Goal: Transaction & Acquisition: Purchase product/service

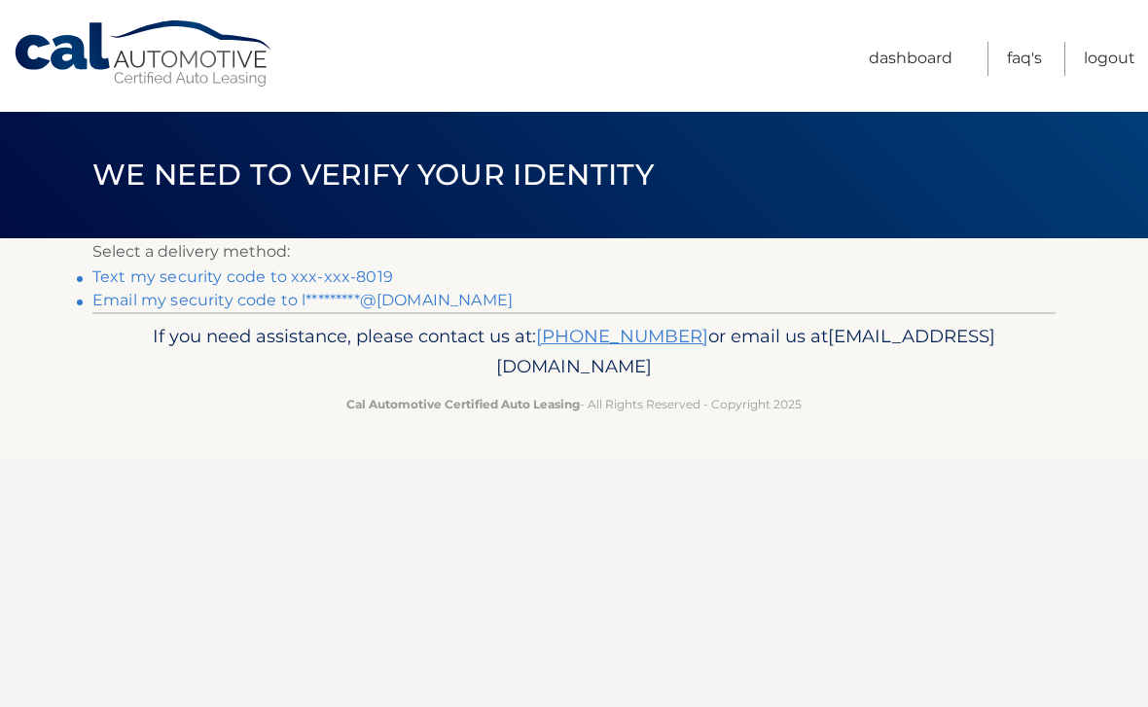
click at [110, 285] on link "Text my security code to xxx-xxx-8019" at bounding box center [242, 277] width 301 height 18
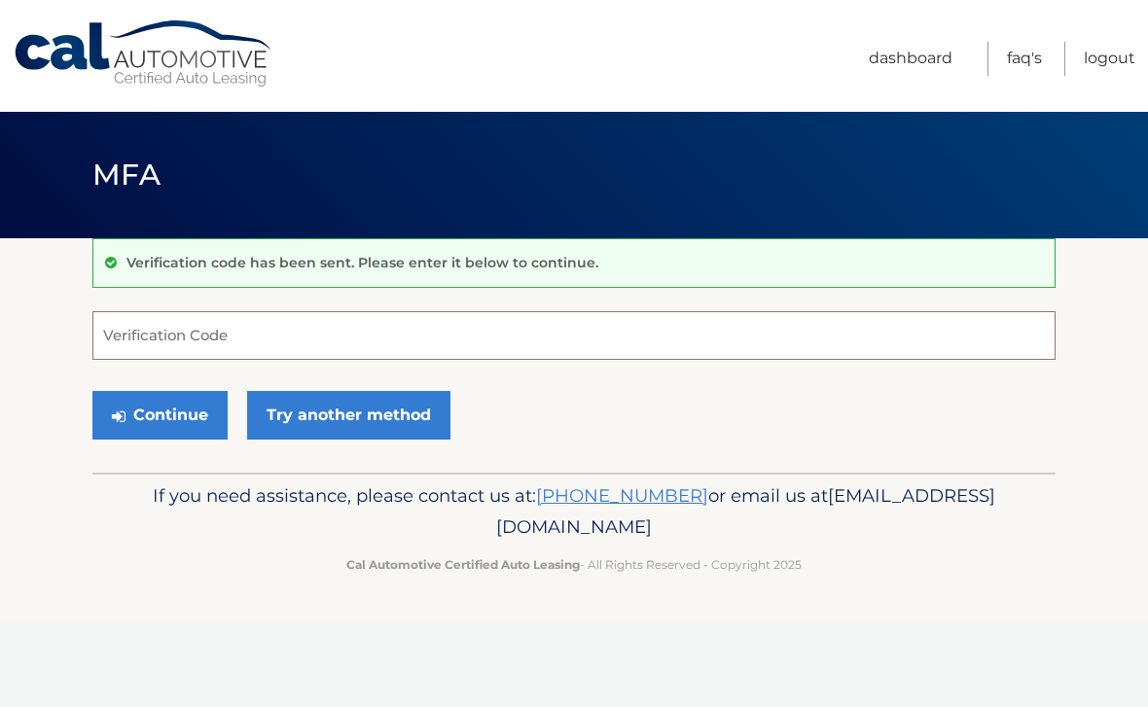
click at [272, 353] on input "Verification Code" at bounding box center [573, 335] width 963 height 49
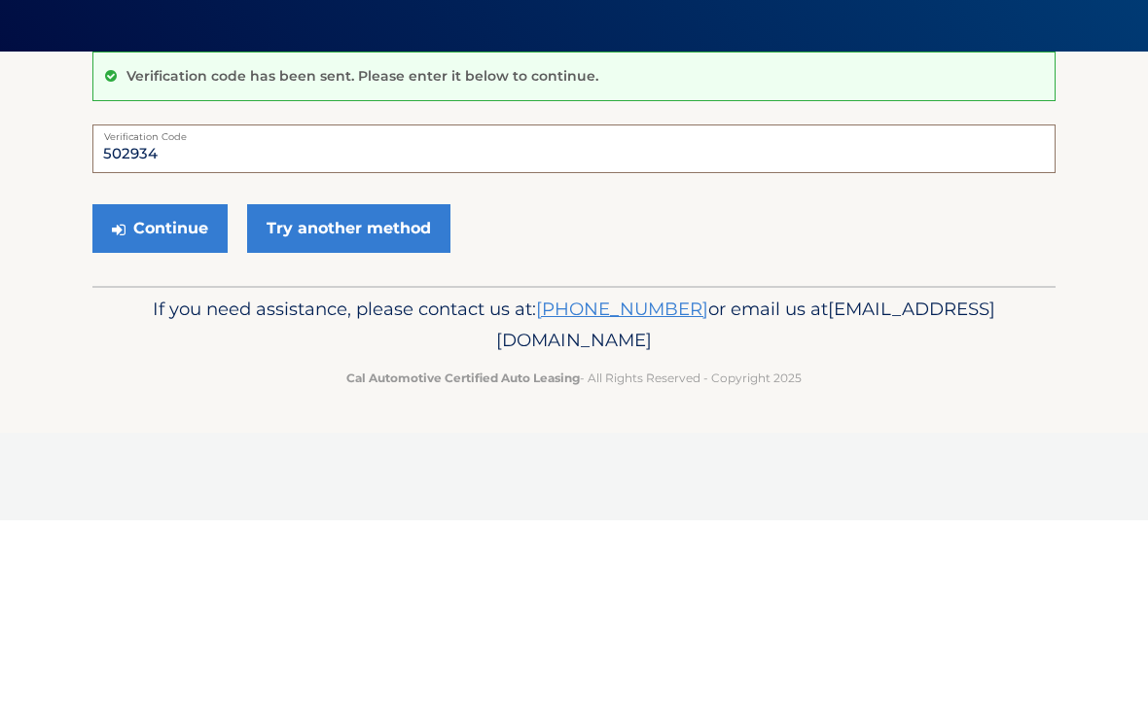
type input "502934"
click at [177, 391] on button "Continue" at bounding box center [159, 415] width 135 height 49
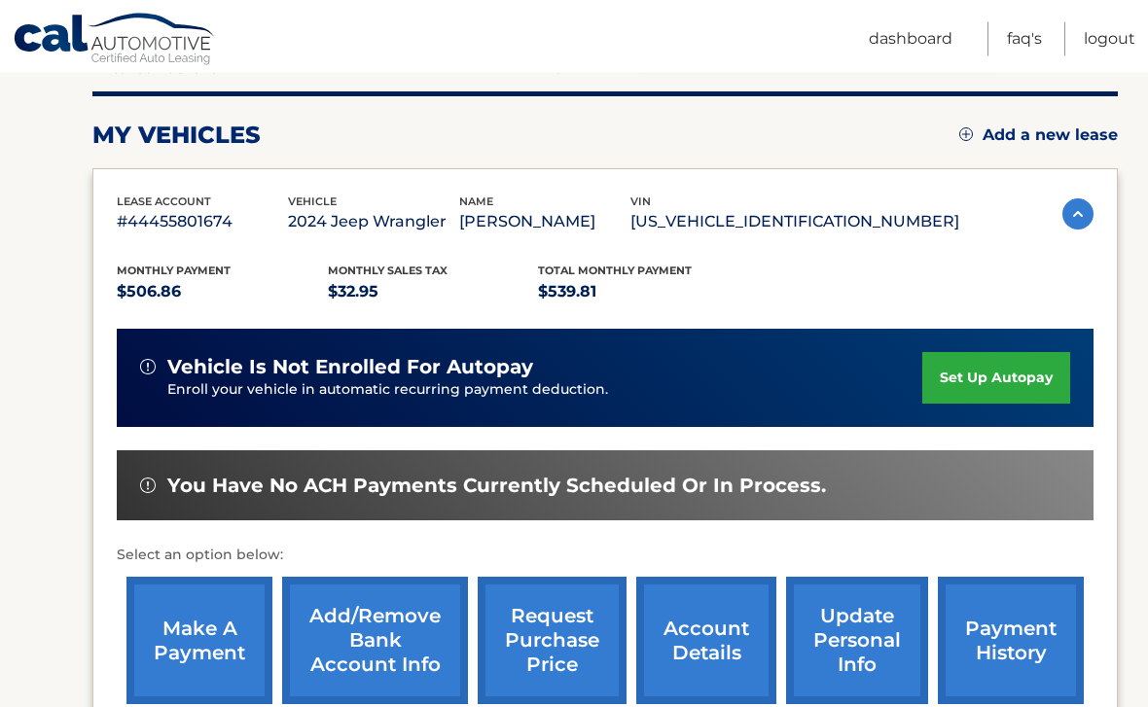
scroll to position [235, 0]
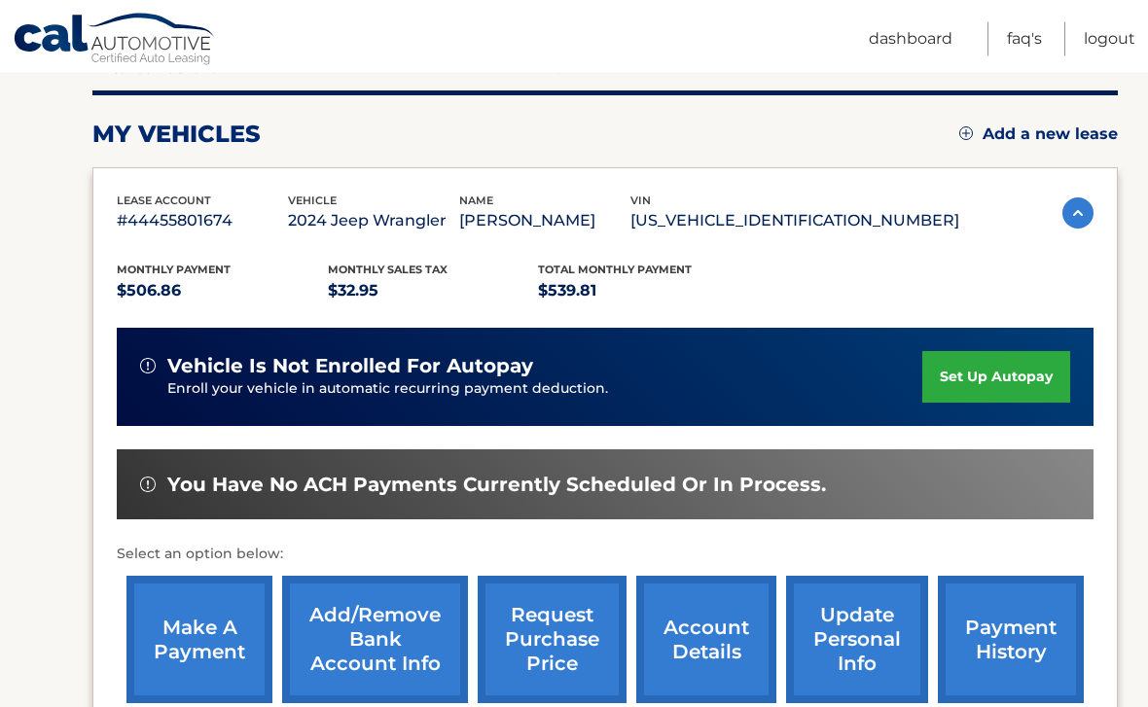
click at [235, 658] on link "make a payment" at bounding box center [200, 640] width 146 height 127
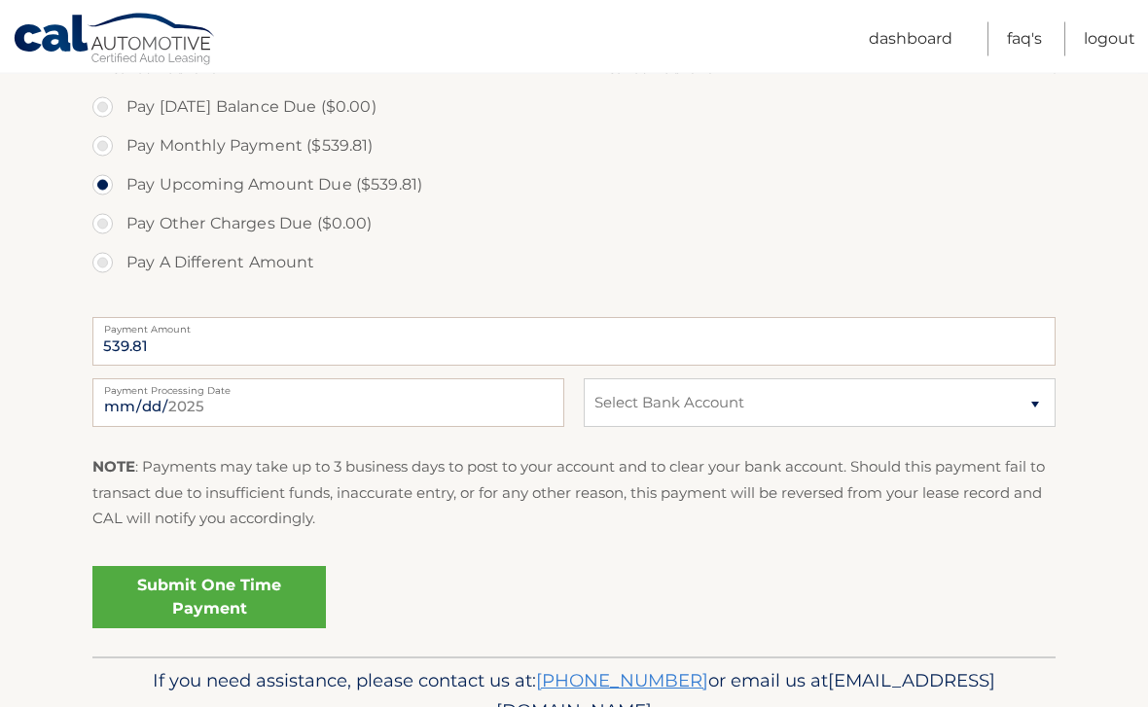
scroll to position [586, 0]
click at [1030, 401] on select "Select Bank Account Checking BANK OF AMERICA, N.A. *****1084 Checking JPMORGAN …" at bounding box center [820, 403] width 472 height 49
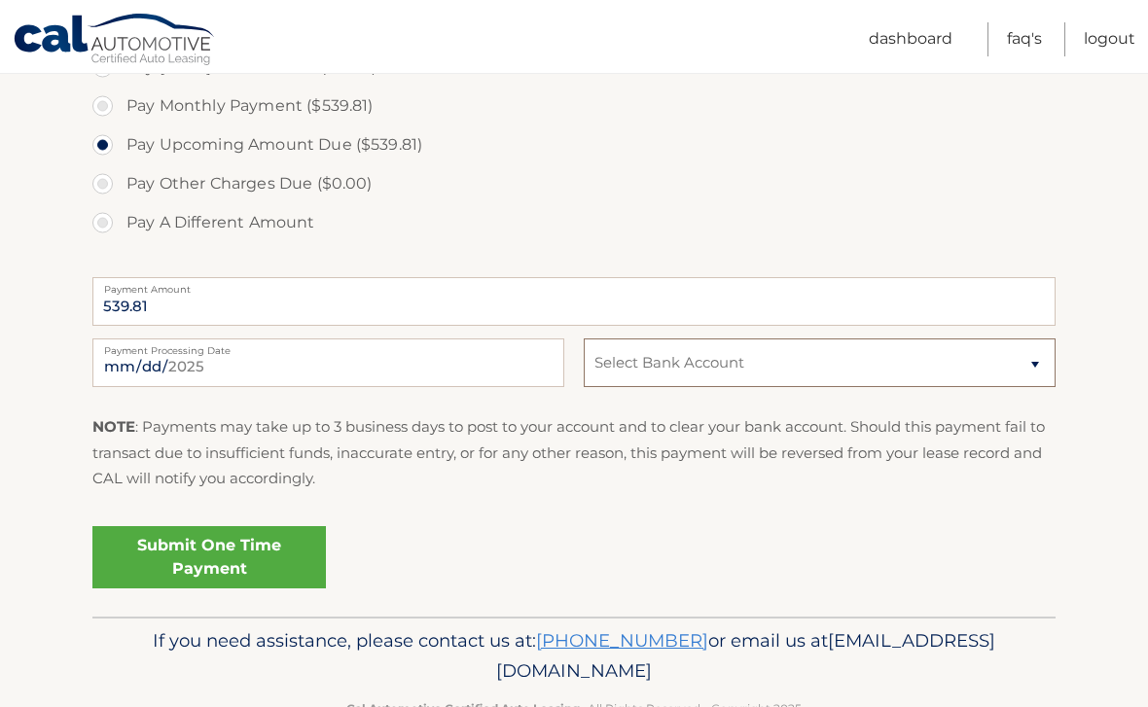
scroll to position [639, 0]
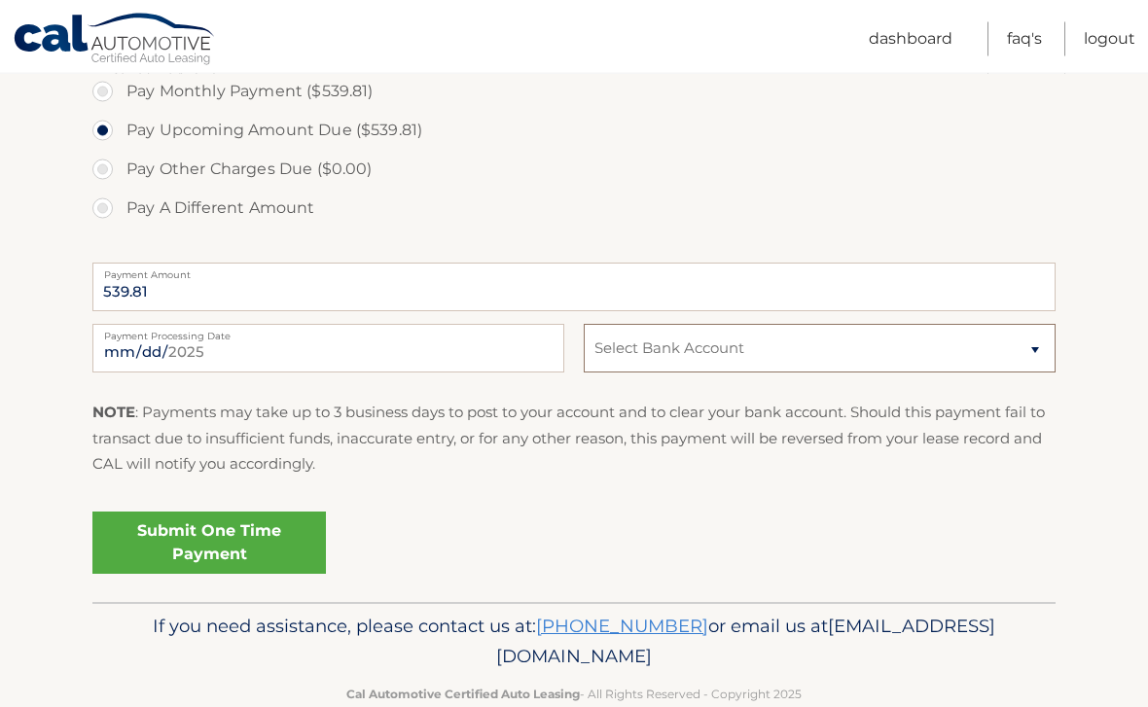
click at [1042, 349] on select "Select Bank Account Checking BANK OF AMERICA, N.A. *****1084 Checking JPMORGAN …" at bounding box center [820, 349] width 472 height 49
select select "YjI5ZGRmZDktOWMzOC00MWI4LWJjZGEtNDc3NjZmMmMzMjRl"
click at [389, 353] on input "2025-10-01" at bounding box center [328, 349] width 472 height 49
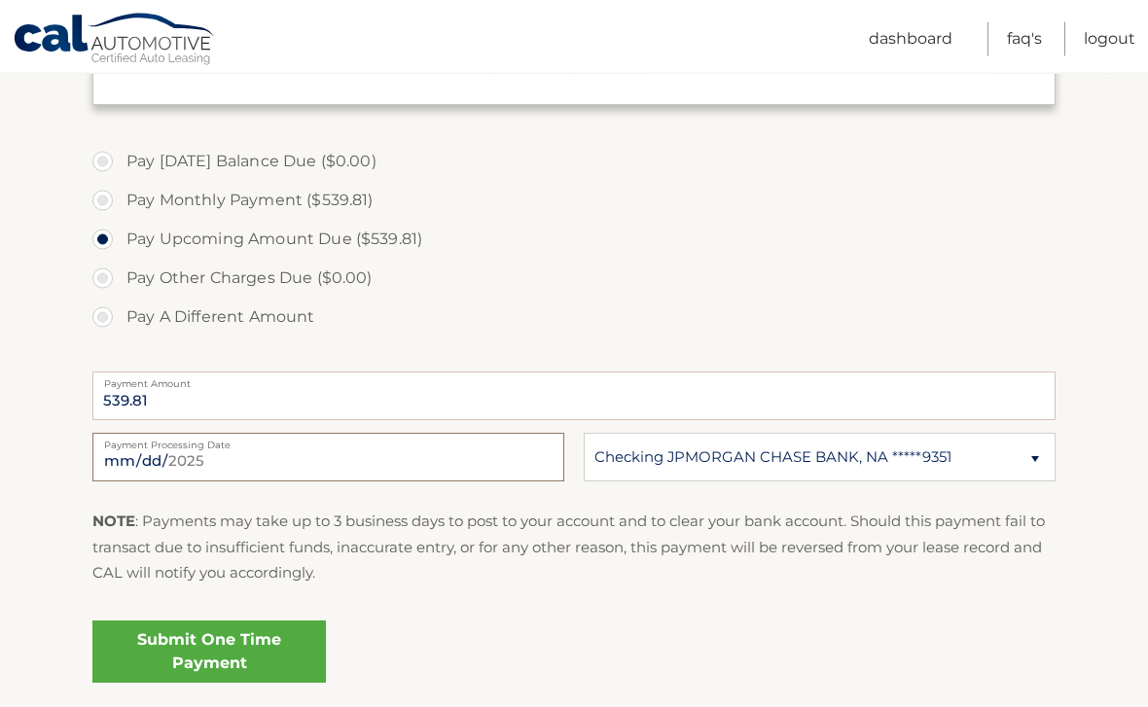
scroll to position [533, 0]
click at [400, 463] on input "2025-10-03" at bounding box center [328, 455] width 472 height 49
type input "2025-10-02"
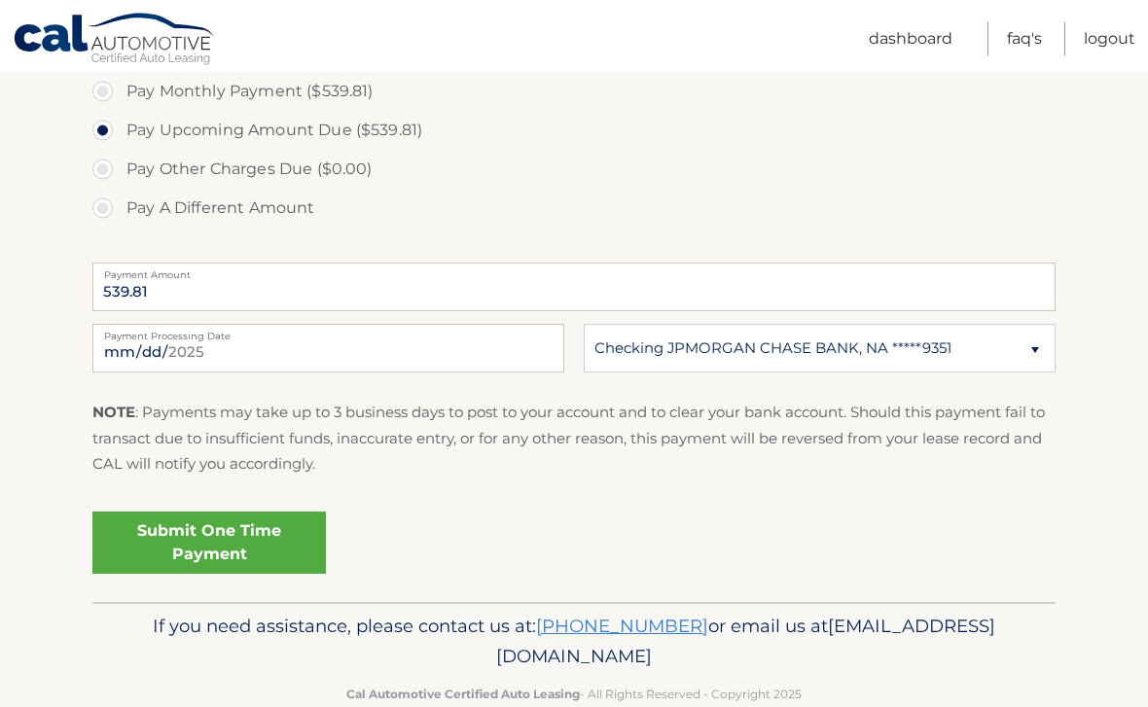
click at [238, 543] on link "Submit One Time Payment" at bounding box center [209, 544] width 234 height 62
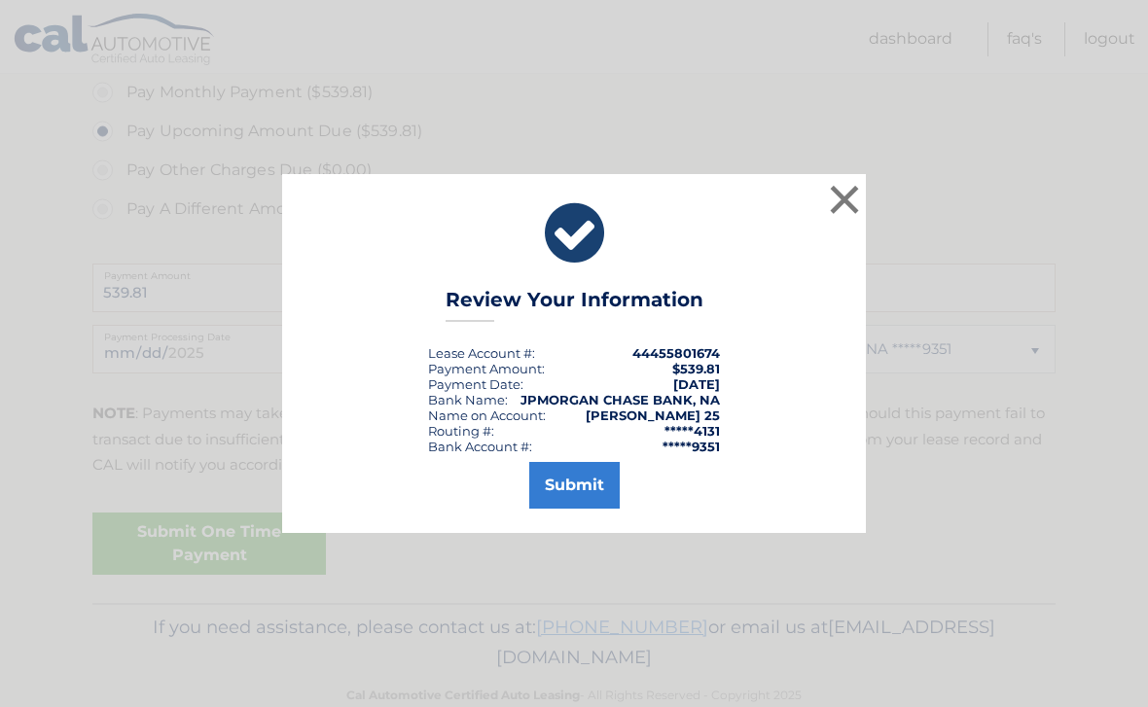
click at [566, 509] on button "Submit" at bounding box center [574, 485] width 91 height 47
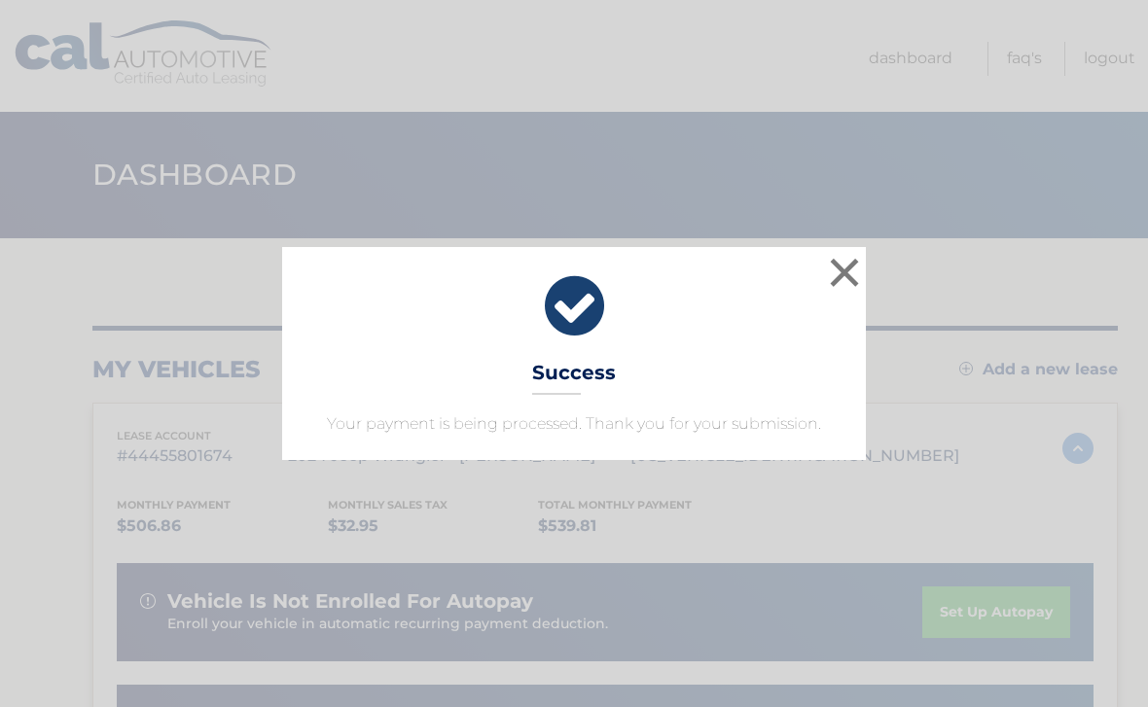
click at [831, 284] on button "×" at bounding box center [844, 272] width 39 height 39
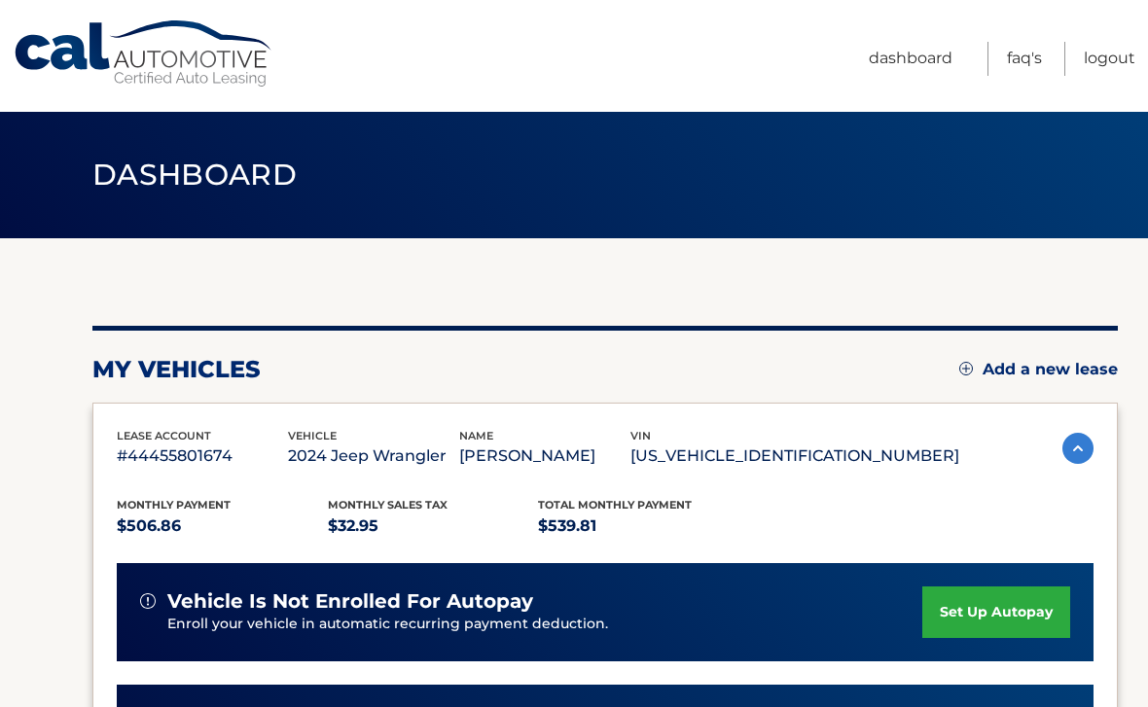
click at [1114, 60] on link "Logout" at bounding box center [1110, 59] width 52 height 34
